Goal: Task Accomplishment & Management: Use online tool/utility

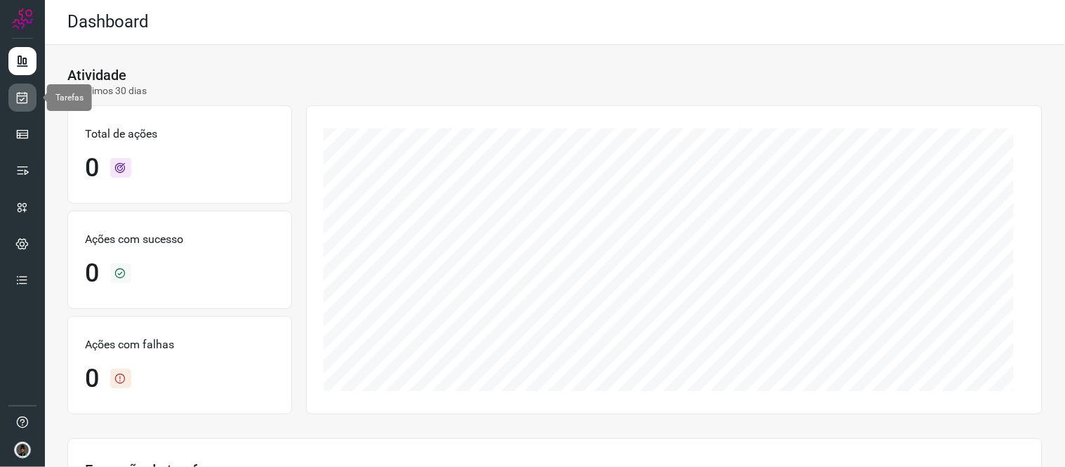
click at [21, 95] on icon at bounding box center [22, 98] width 15 height 14
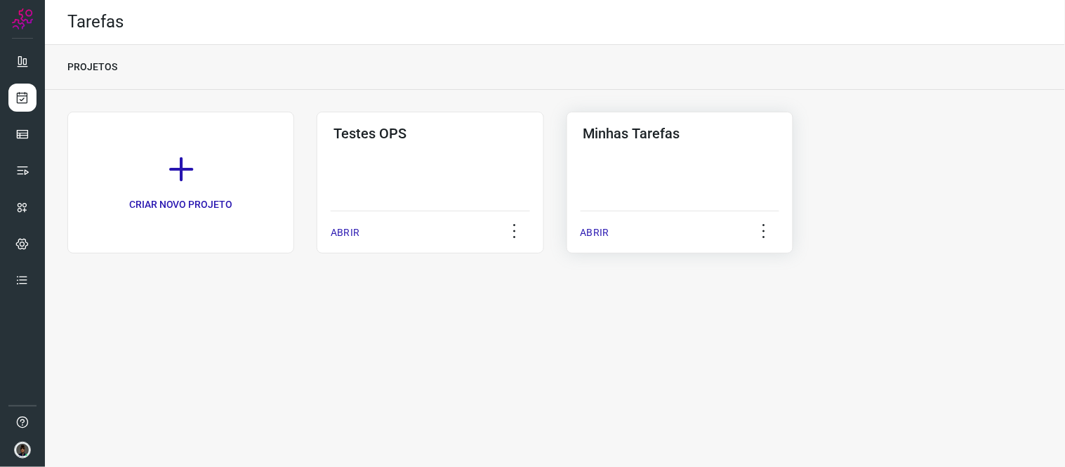
click at [667, 143] on div "Minhas Tarefas ABRIR" at bounding box center [680, 183] width 227 height 142
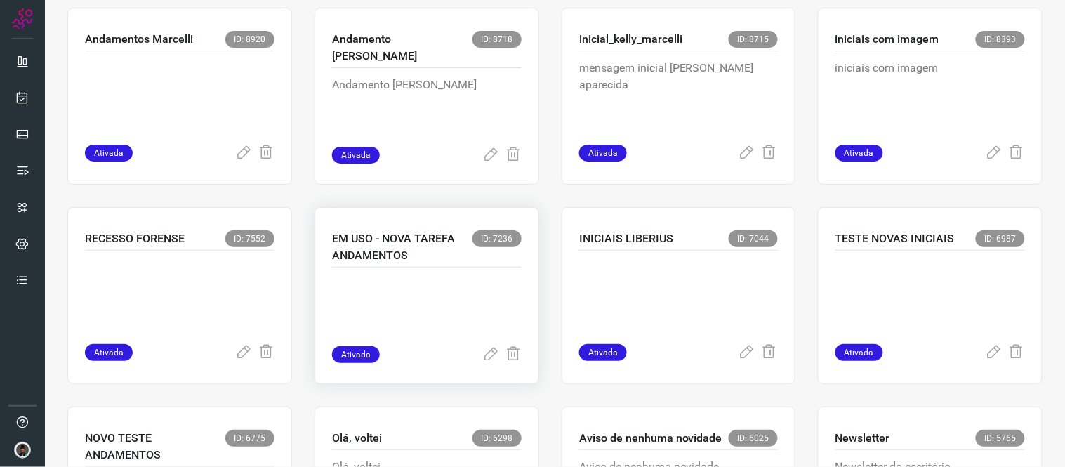
click at [444, 303] on p at bounding box center [427, 311] width 190 height 70
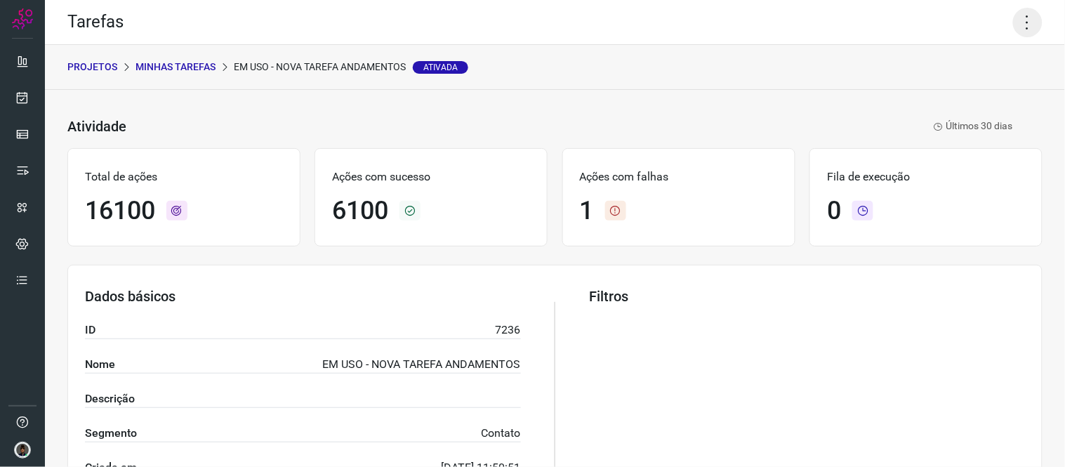
click at [1024, 27] on icon at bounding box center [1027, 22] width 29 height 29
click at [970, 93] on li "Executar" at bounding box center [967, 91] width 128 height 22
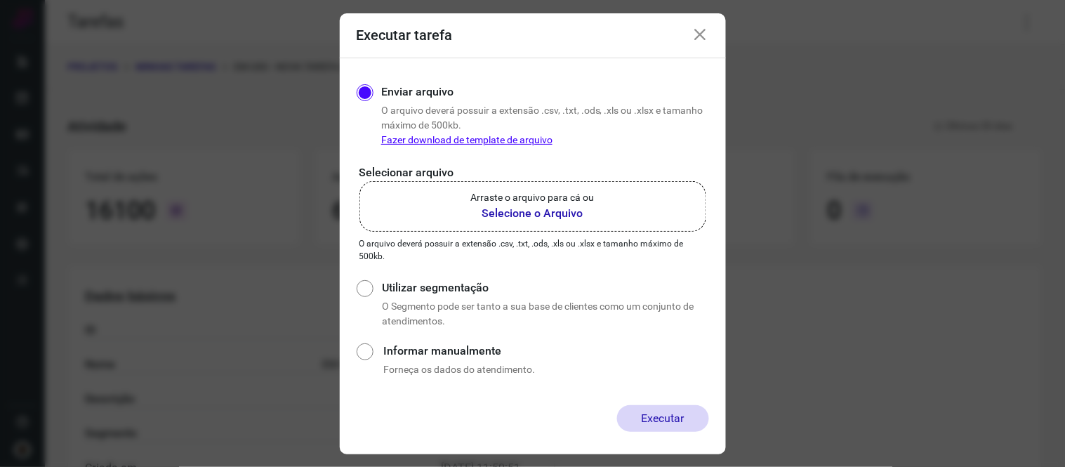
click at [536, 194] on p "Arraste o arquivo para cá ou" at bounding box center [533, 197] width 124 height 15
click at [0, 0] on input "Arraste o arquivo para cá ou Selecione o Arquivo" at bounding box center [0, 0] width 0 height 0
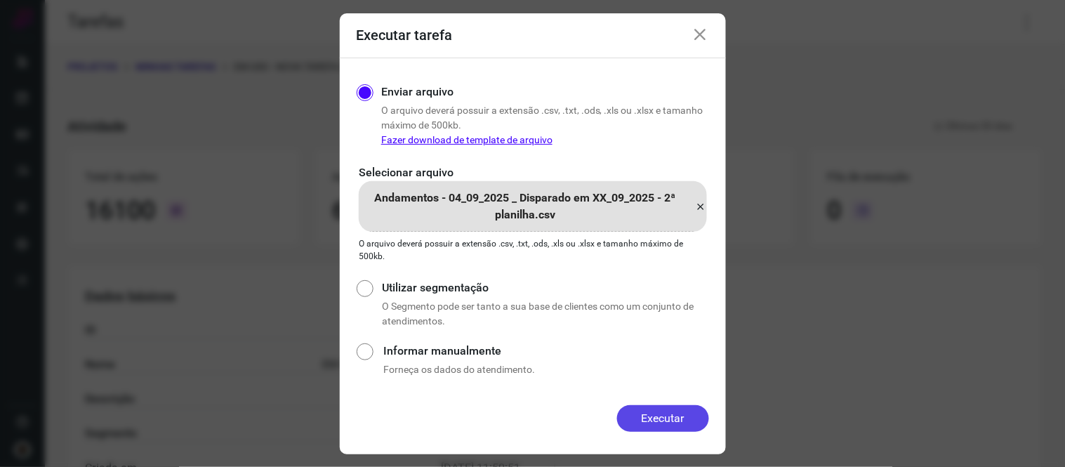
click at [665, 411] on button "Executar" at bounding box center [663, 418] width 92 height 27
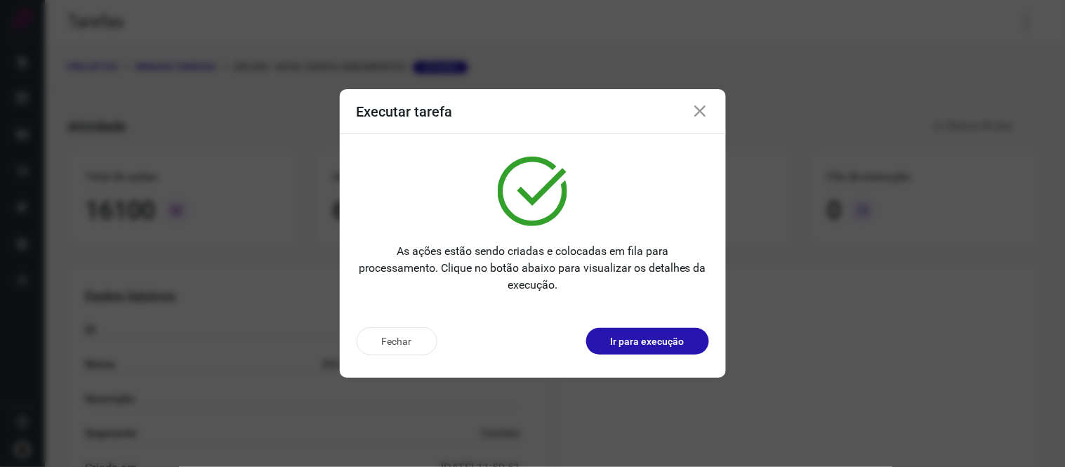
click at [703, 117] on icon at bounding box center [700, 111] width 17 height 17
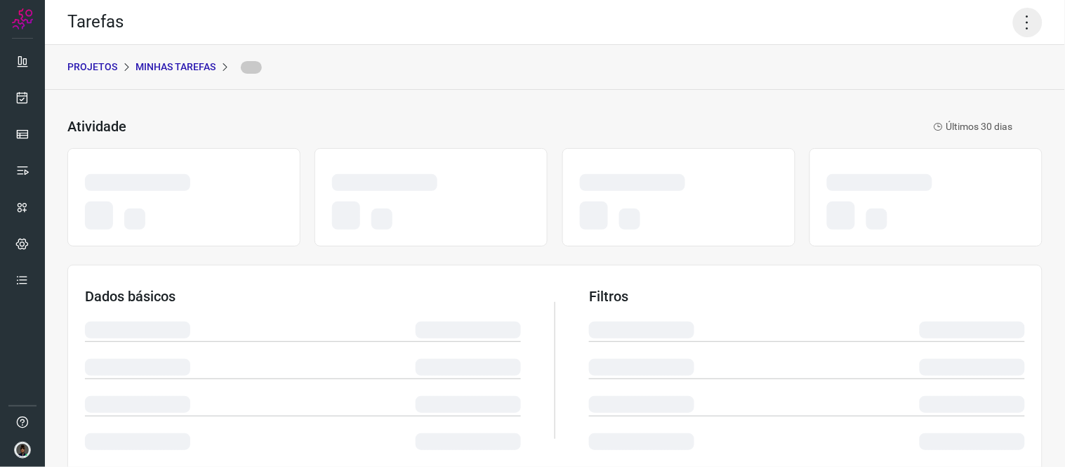
click at [1028, 18] on icon at bounding box center [1027, 22] width 29 height 29
click at [1020, 18] on icon at bounding box center [1027, 22] width 29 height 29
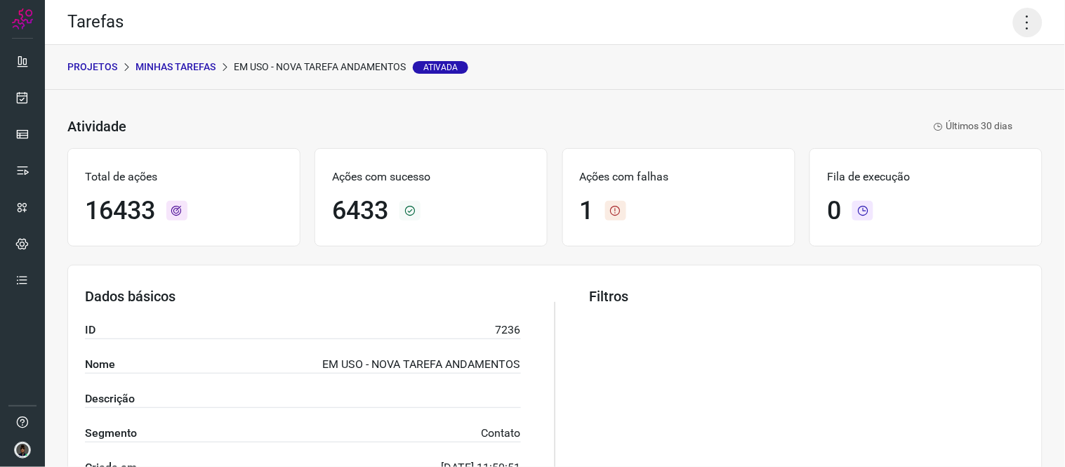
click at [1014, 12] on icon at bounding box center [1027, 22] width 29 height 29
click at [955, 86] on li "Executar" at bounding box center [967, 91] width 128 height 22
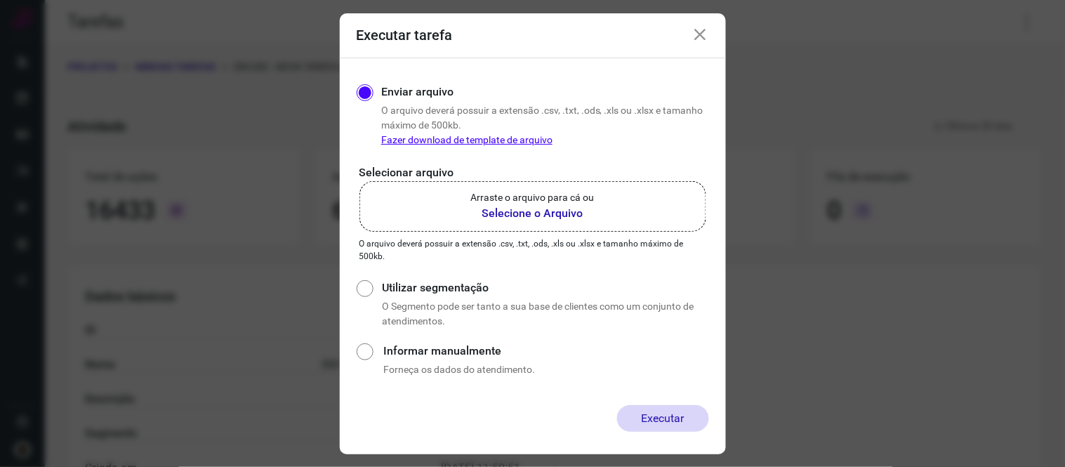
click at [607, 211] on label "Arraste o arquivo para cá ou Selecione o Arquivo" at bounding box center [532, 206] width 347 height 51
click at [0, 0] on input "Arraste o arquivo para cá ou Selecione o Arquivo" at bounding box center [0, 0] width 0 height 0
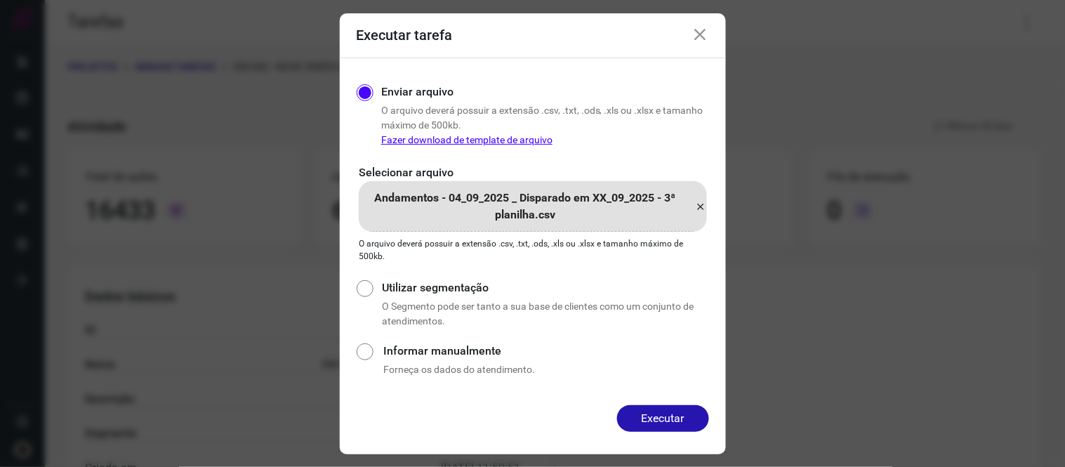
click at [651, 418] on button "Executar" at bounding box center [663, 418] width 92 height 27
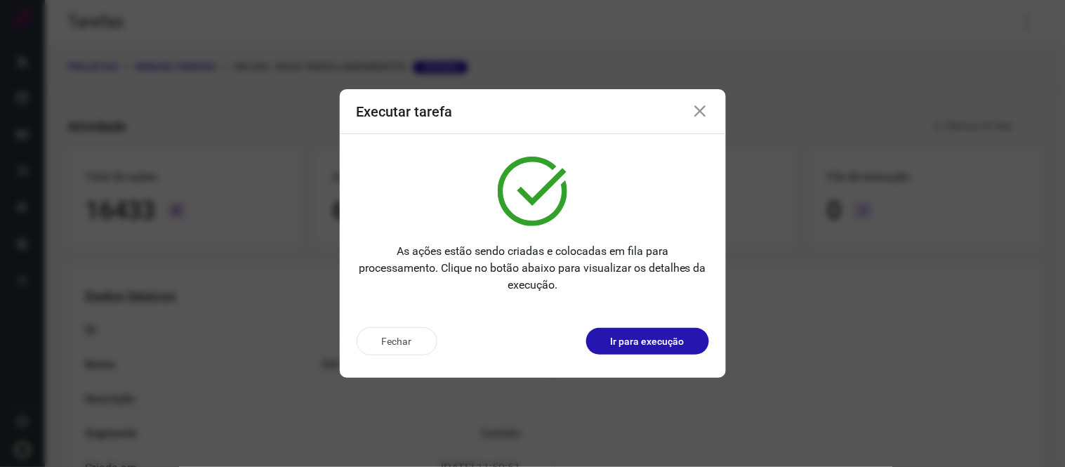
click at [710, 108] on div "Executar tarefa" at bounding box center [533, 111] width 386 height 45
click at [706, 110] on icon at bounding box center [700, 111] width 17 height 17
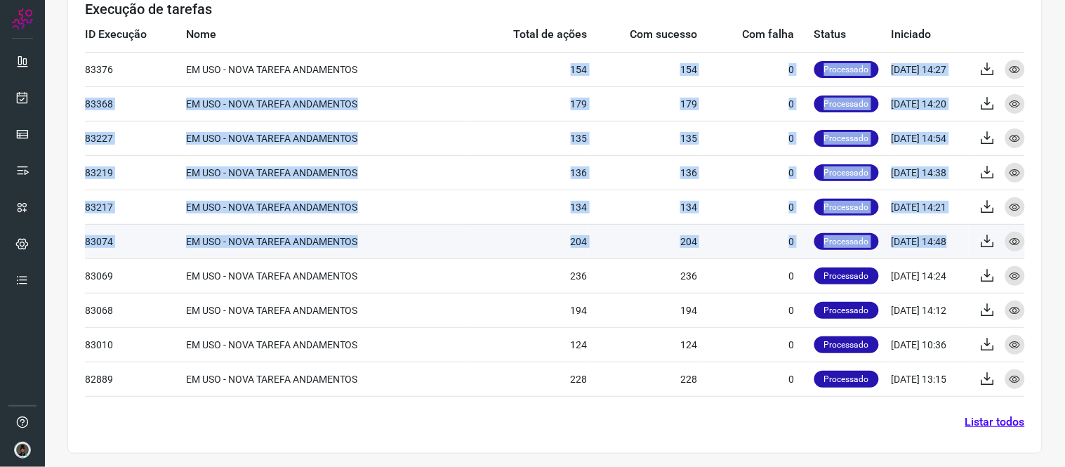
scroll to position [569, 0]
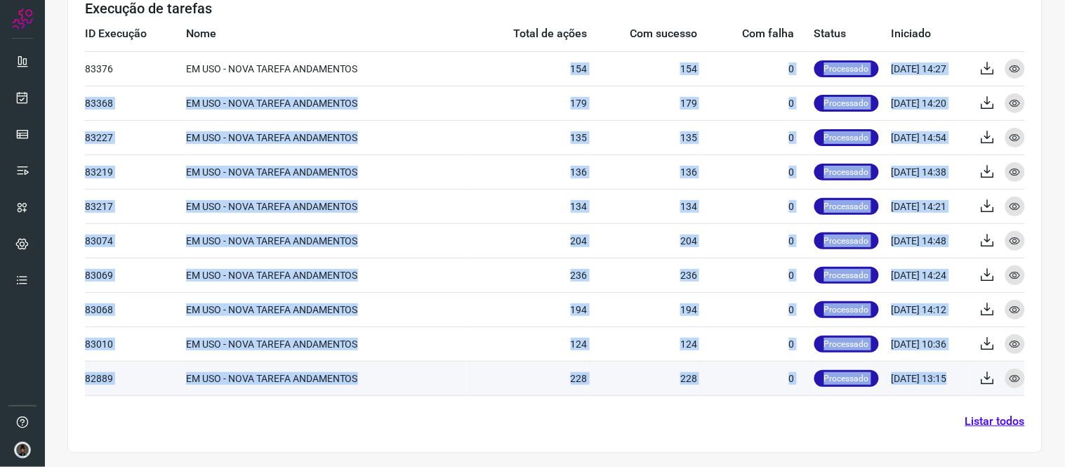
drag, startPoint x: 538, startPoint y: 143, endPoint x: 953, endPoint y: 390, distance: 482.9
click at [955, 397] on section "Execução de tarefas ID Execução Nome Total de ações Com sucesso Com falha Statu…" at bounding box center [554, 215] width 975 height 476
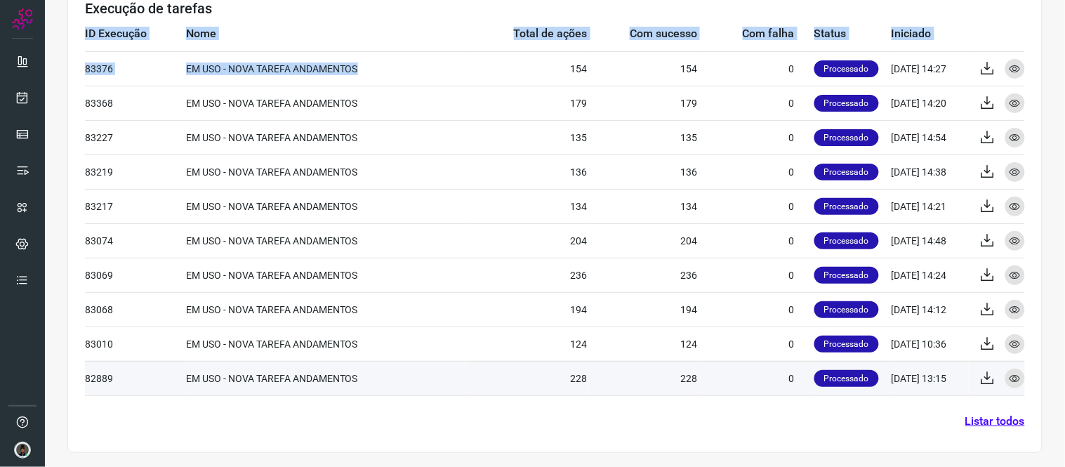
click at [944, 368] on td "02/09/25 13:15" at bounding box center [930, 378] width 77 height 34
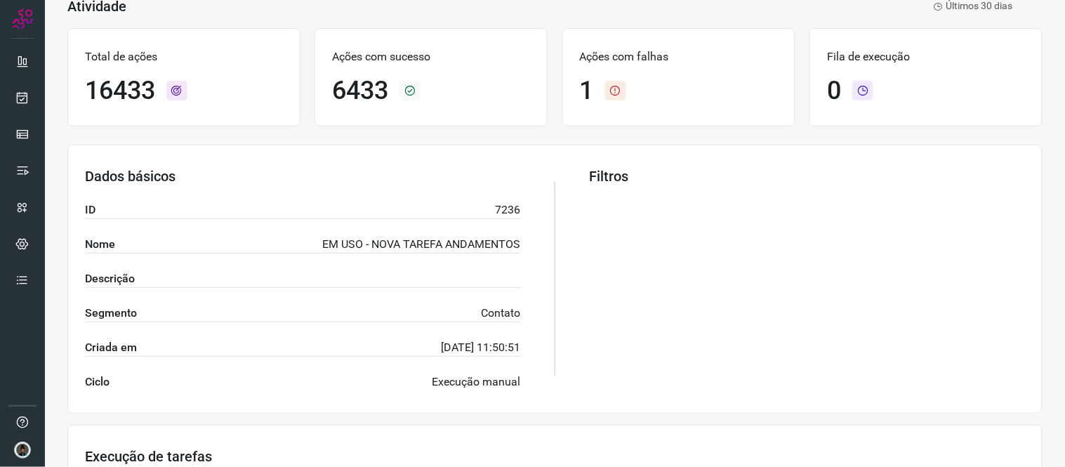
scroll to position [0, 0]
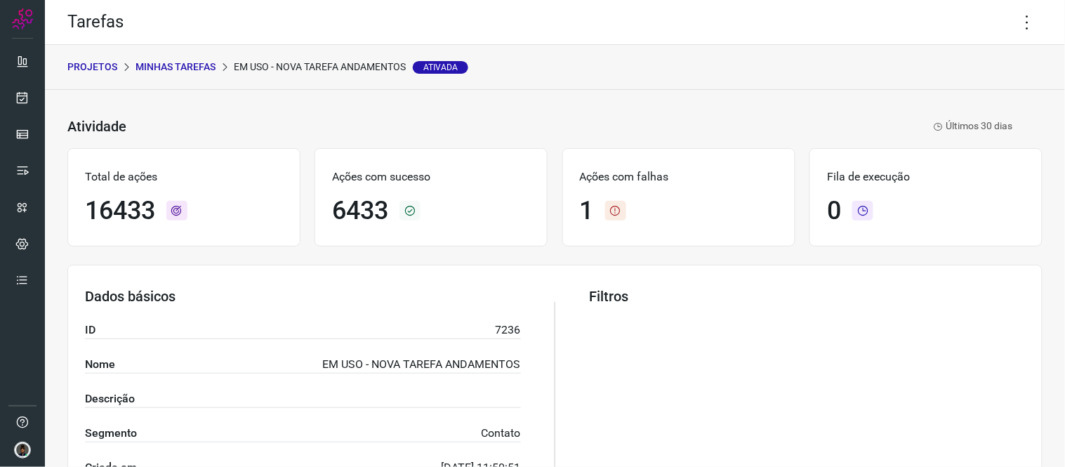
click at [885, 242] on div "Fila de execução 0" at bounding box center [925, 197] width 233 height 98
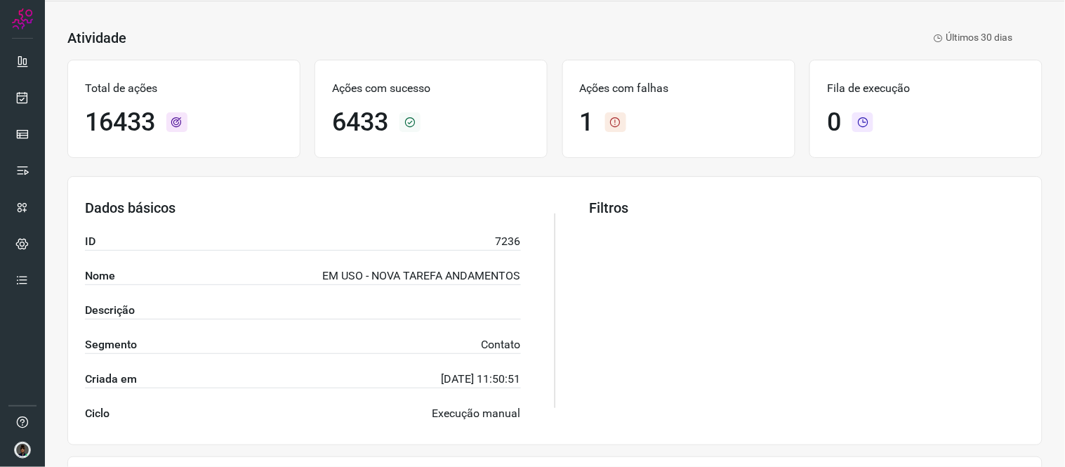
scroll to position [545, 0]
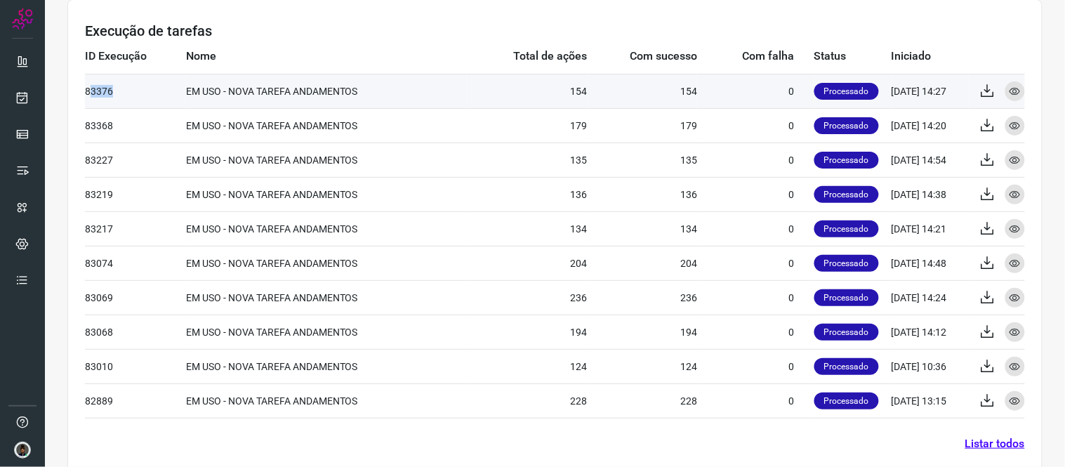
drag, startPoint x: 93, startPoint y: 90, endPoint x: 102, endPoint y: 100, distance: 13.9
click at [113, 99] on td "83376" at bounding box center [135, 91] width 101 height 34
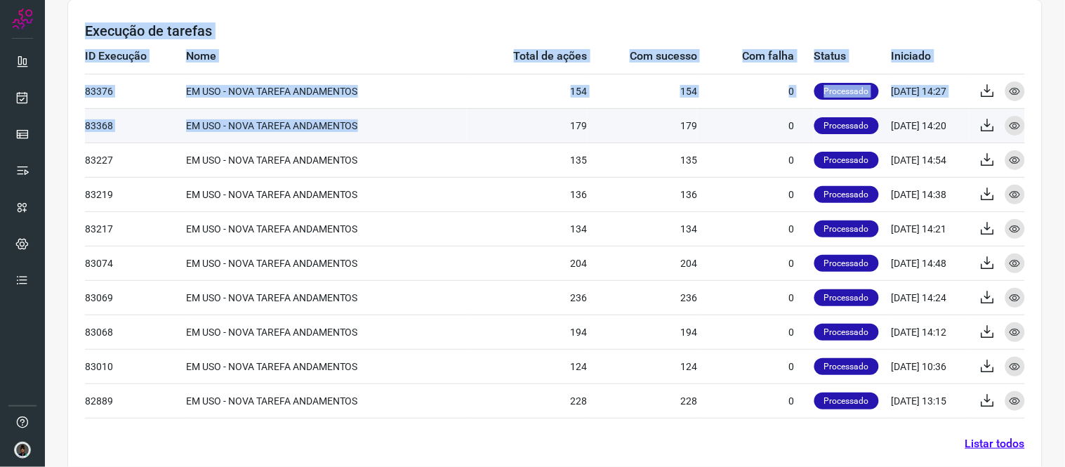
drag, startPoint x: 67, startPoint y: 93, endPoint x: 362, endPoint y: 133, distance: 298.3
click at [395, 137] on section "Execução de tarefas ID Execução Nome Total de ações Com sucesso Com falha Statu…" at bounding box center [554, 237] width 975 height 476
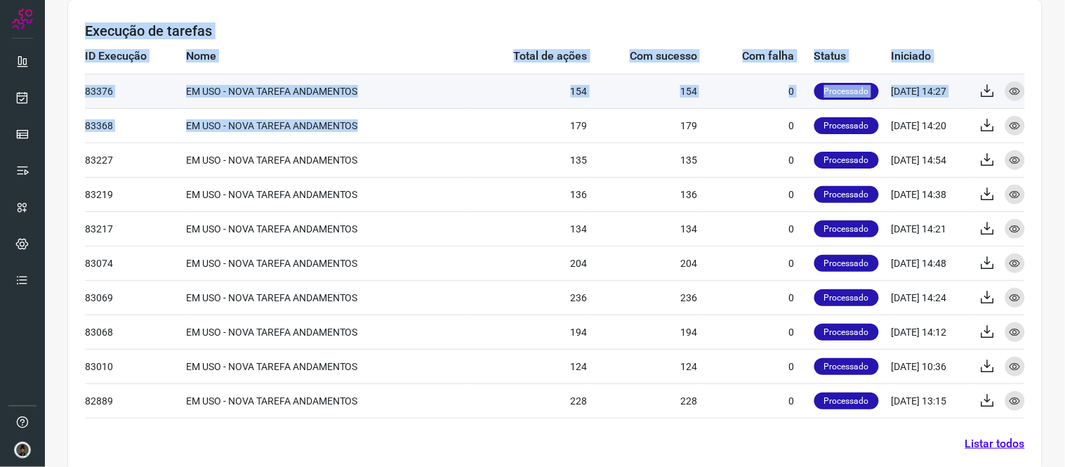
click at [181, 107] on td "83376" at bounding box center [135, 91] width 101 height 34
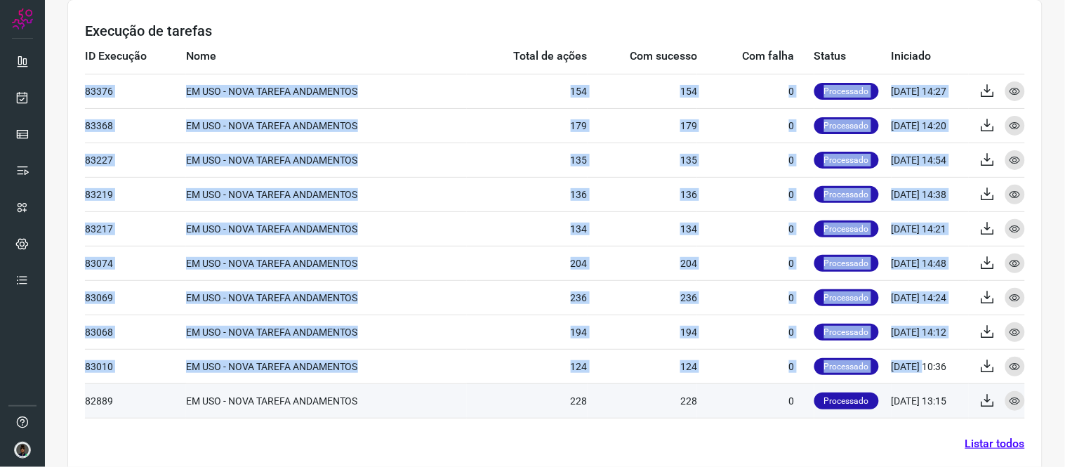
scroll to position [569, 0]
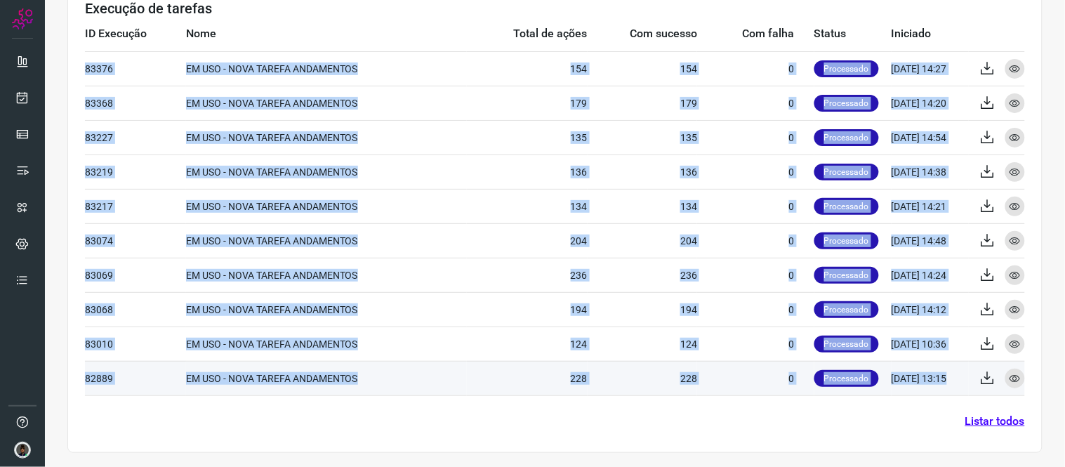
drag, startPoint x: 89, startPoint y: 90, endPoint x: 957, endPoint y: 384, distance: 916.2
click at [957, 384] on tbody "83376 EM USO - NOVA TAREFA ANDAMENTOS 154 154 0 Processado 05/09/25 14:27 Expor…" at bounding box center [555, 223] width 940 height 344
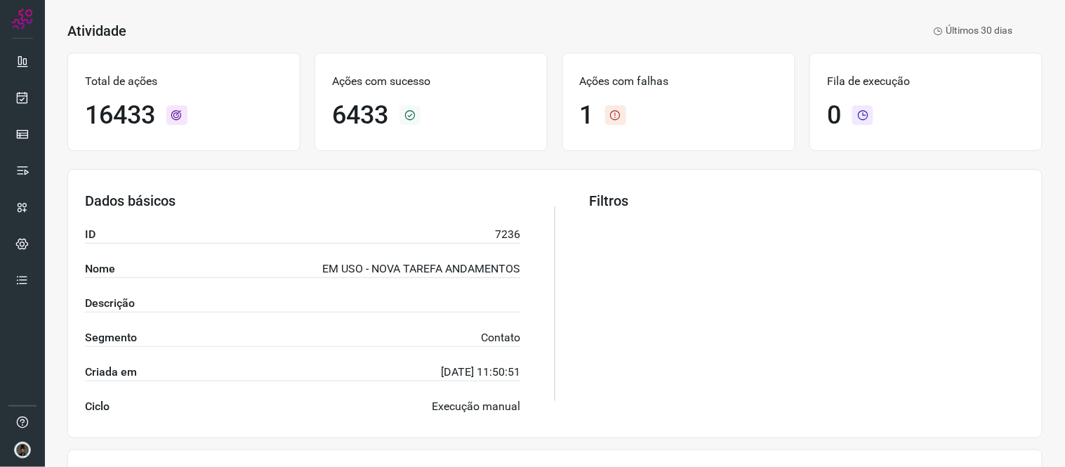
scroll to position [0, 0]
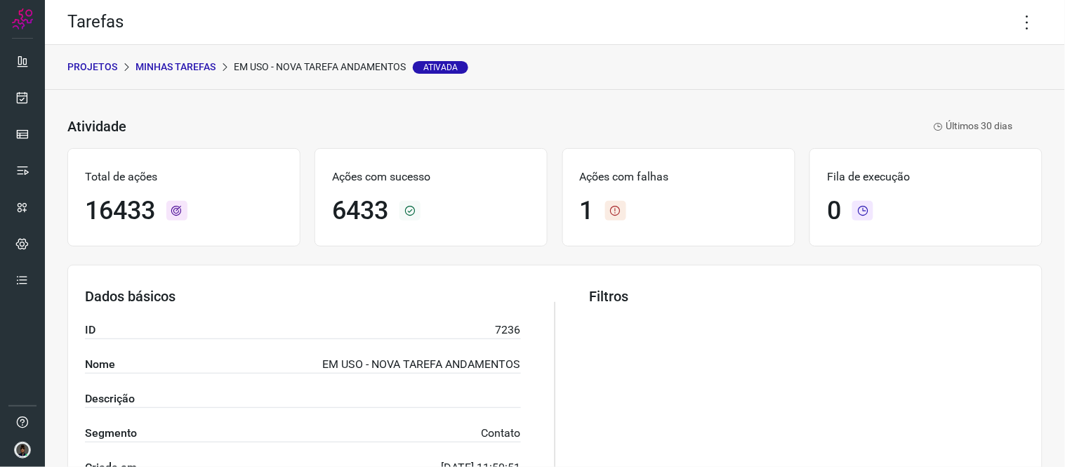
click at [176, 71] on p "Minhas Tarefas" at bounding box center [175, 67] width 80 height 15
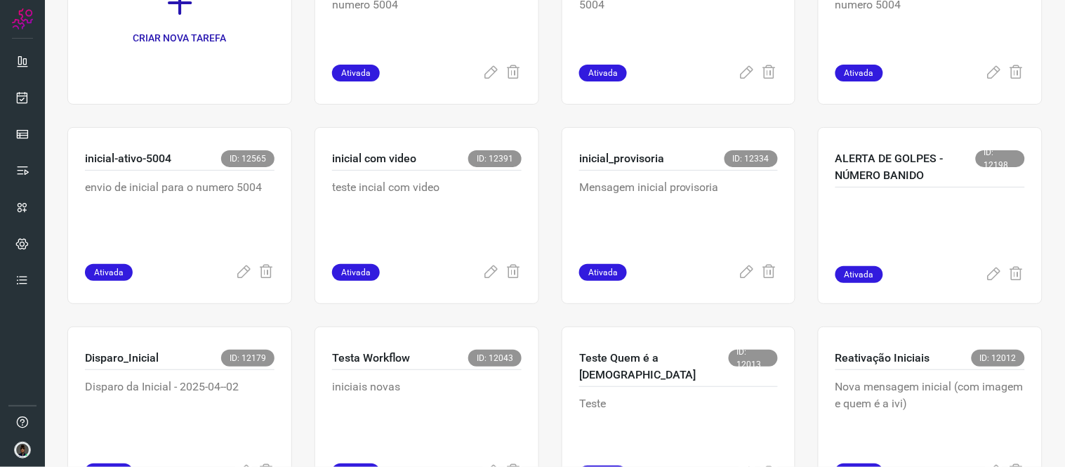
scroll to position [234, 0]
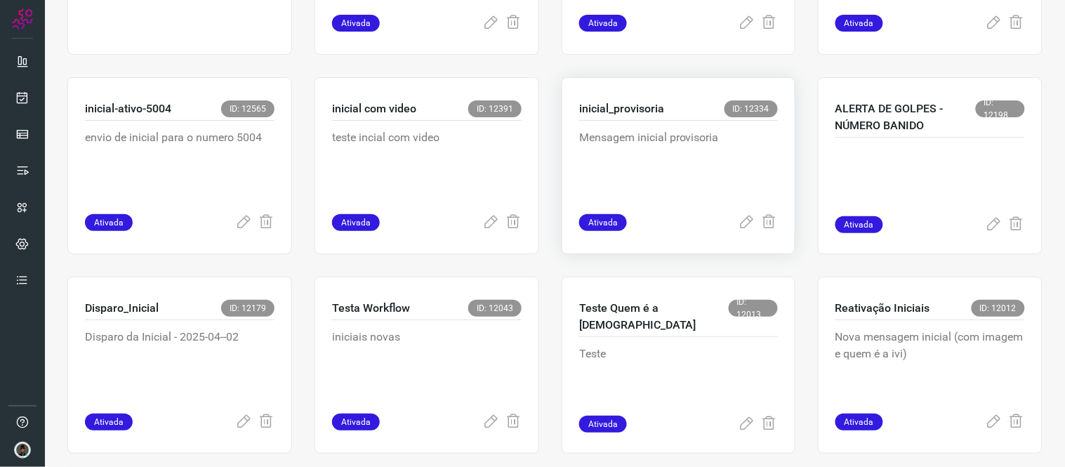
click at [637, 141] on p "Mensagem inicial provisoria" at bounding box center [678, 164] width 199 height 70
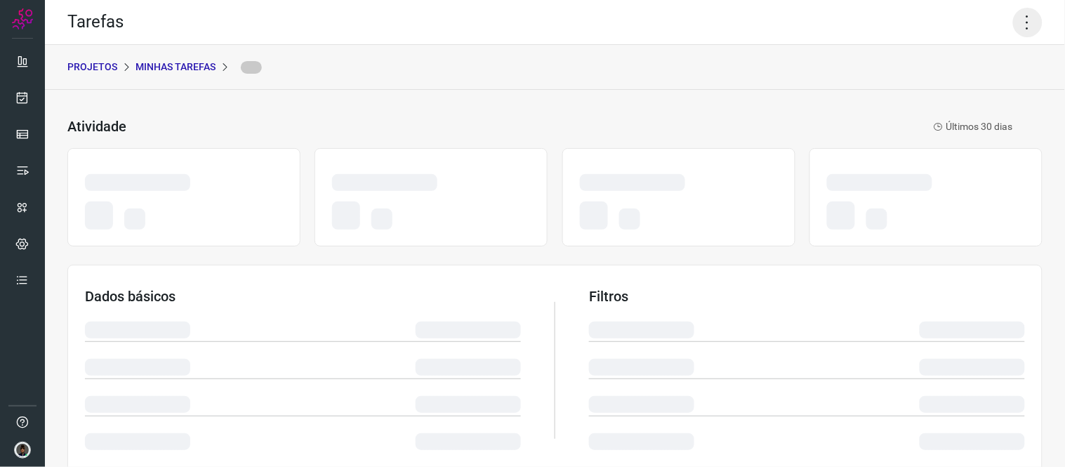
click at [1026, 25] on icon at bounding box center [1027, 22] width 29 height 29
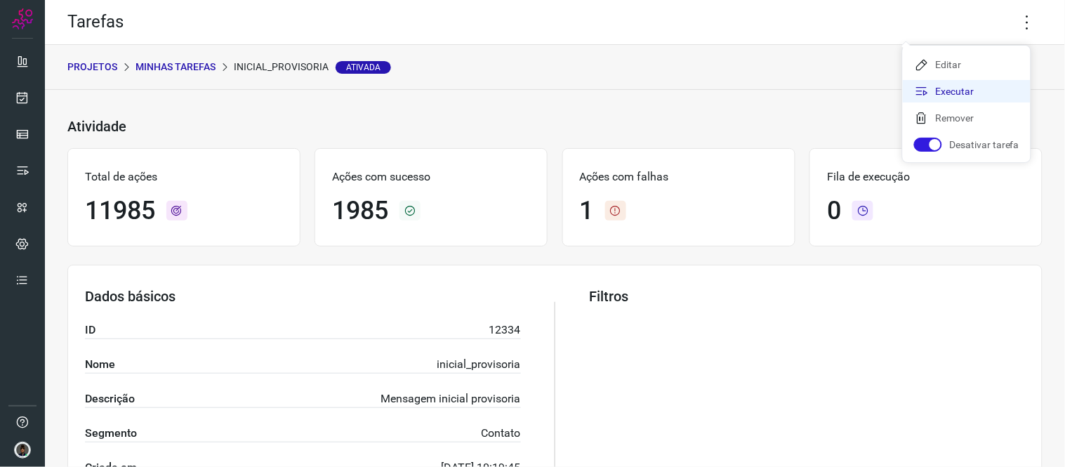
click at [964, 82] on li "Executar" at bounding box center [967, 91] width 128 height 22
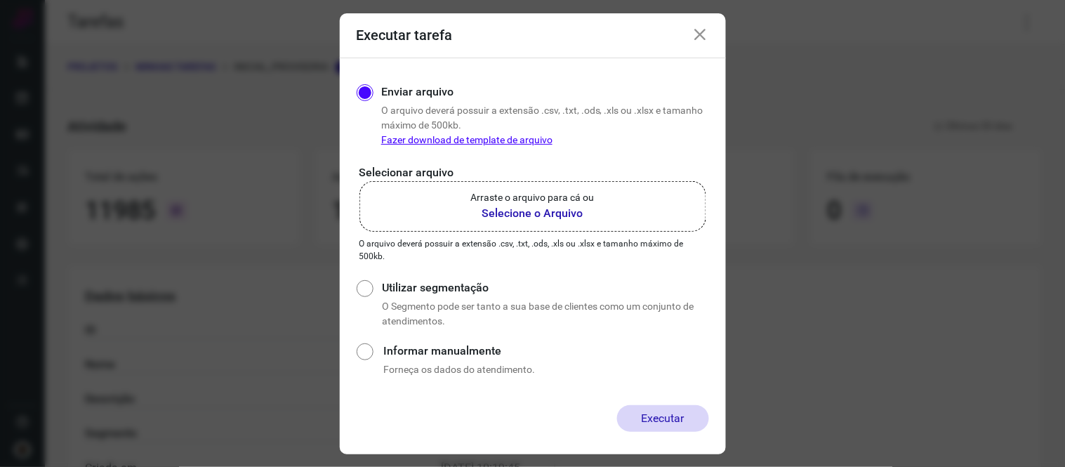
click at [574, 190] on p "Arraste o arquivo para cá ou" at bounding box center [533, 197] width 124 height 15
click at [0, 0] on input "Arraste o arquivo para cá ou Selecione o Arquivo" at bounding box center [0, 0] width 0 height 0
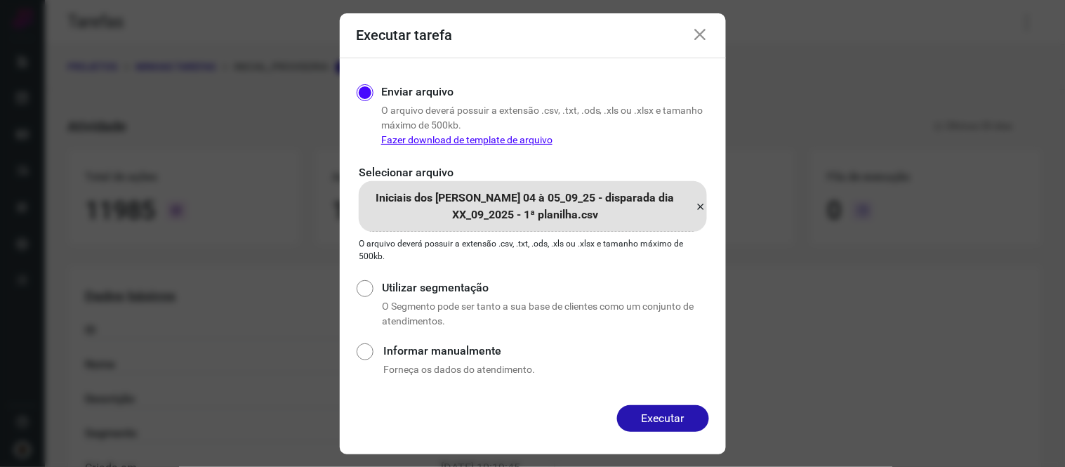
click at [672, 409] on button "Executar" at bounding box center [663, 418] width 92 height 27
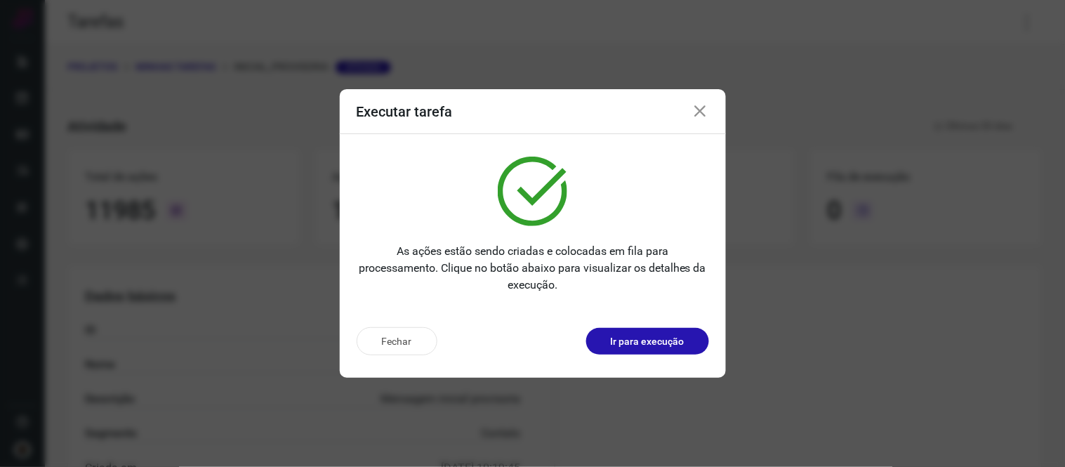
drag, startPoint x: 699, startPoint y: 119, endPoint x: 807, endPoint y: 107, distance: 108.8
click at [701, 119] on icon at bounding box center [700, 111] width 17 height 17
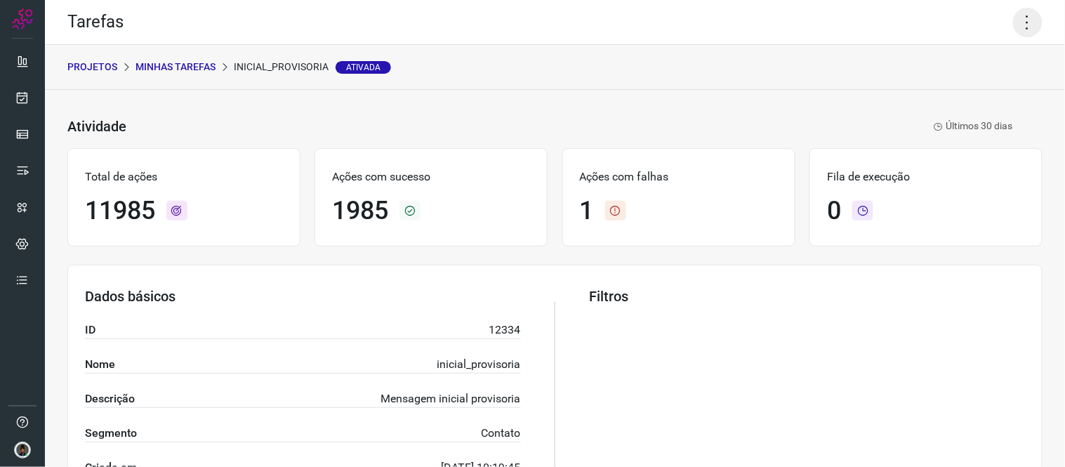
click at [1013, 27] on icon at bounding box center [1027, 22] width 29 height 29
drag, startPoint x: 952, startPoint y: 88, endPoint x: 923, endPoint y: 96, distance: 30.0
click at [952, 87] on li "Executar" at bounding box center [967, 91] width 128 height 22
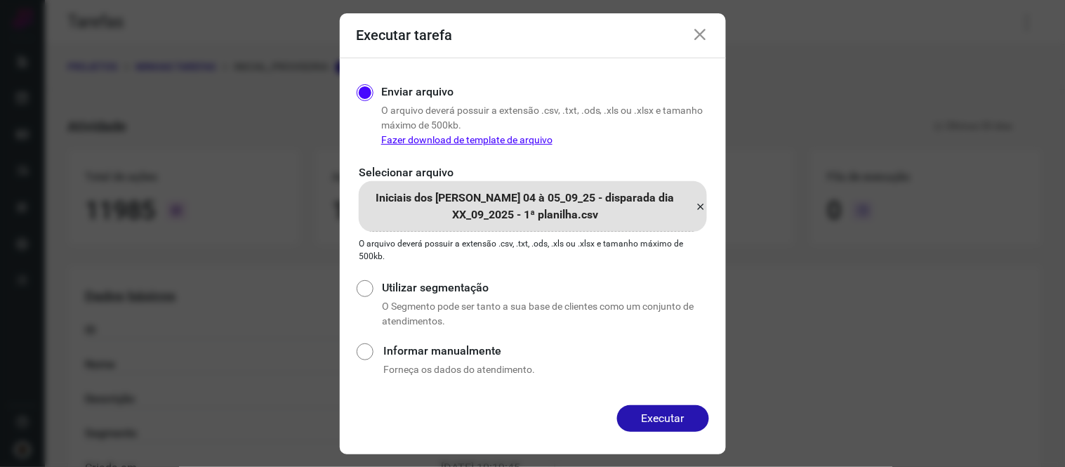
click at [699, 204] on icon at bounding box center [701, 206] width 11 height 17
click at [0, 0] on input "Iniciais dos dias 04 à 05_09_25 - disparada dia XX_09_2025 - 1ª planilha.csv" at bounding box center [0, 0] width 0 height 0
click at [694, 411] on button "Executar" at bounding box center [663, 418] width 92 height 27
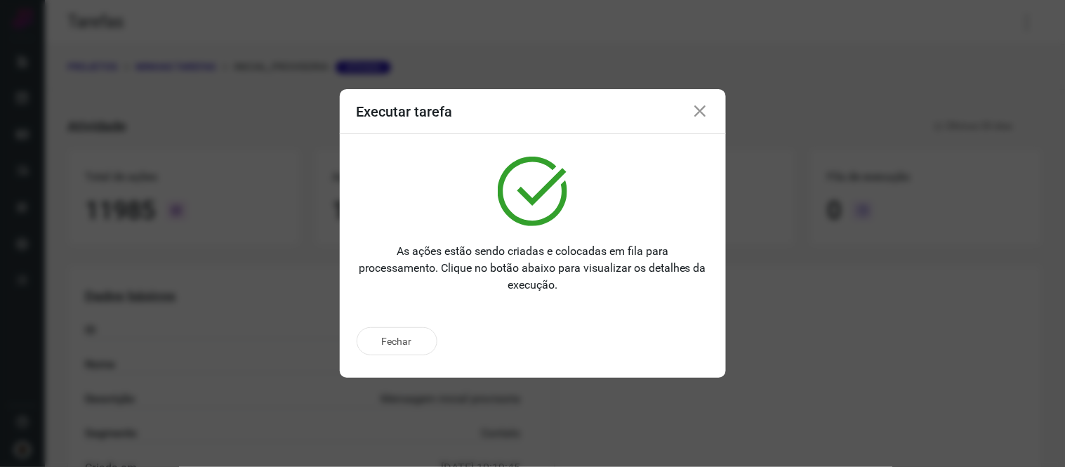
click at [700, 103] on icon at bounding box center [700, 111] width 17 height 17
